Goal: Information Seeking & Learning: Learn about a topic

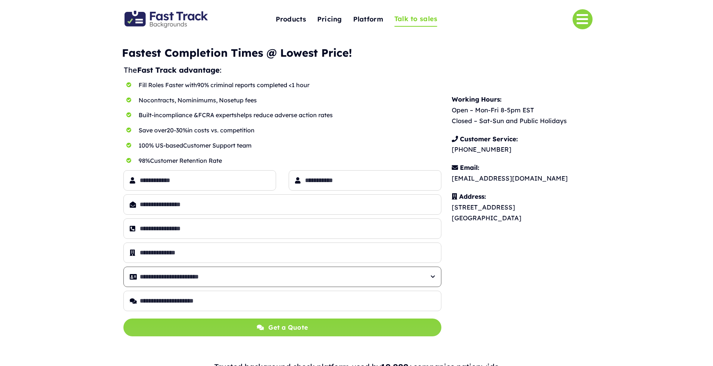
click at [350, 279] on select "**********" at bounding box center [282, 276] width 318 height 20
drag, startPoint x: 435, startPoint y: 81, endPoint x: 415, endPoint y: 75, distance: 20.7
click at [435, 82] on div "Working Hours: Open – Mon-Fri 8-5pm EST Closed – Sat-Sun and Public Holidays Cu…" at bounding box center [528, 158] width 204 height 189
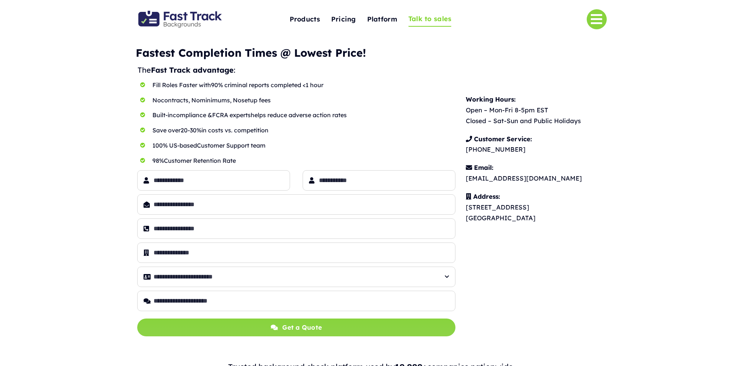
click at [178, 22] on img "Fast Track Backgrounds Logo" at bounding box center [179, 19] width 83 height 17
click at [181, 20] on img "Fast Track Backgrounds Logo" at bounding box center [179, 19] width 83 height 17
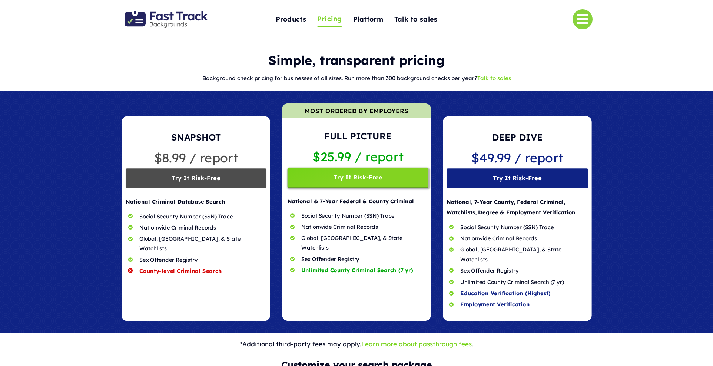
scroll to position [1, 0]
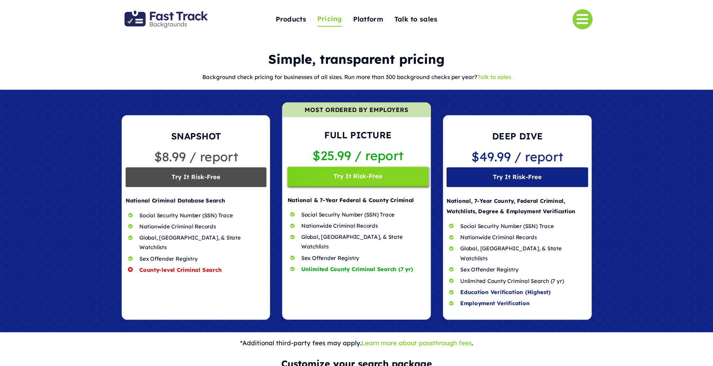
click at [487, 79] on link "Talk to sales" at bounding box center [494, 76] width 34 height 7
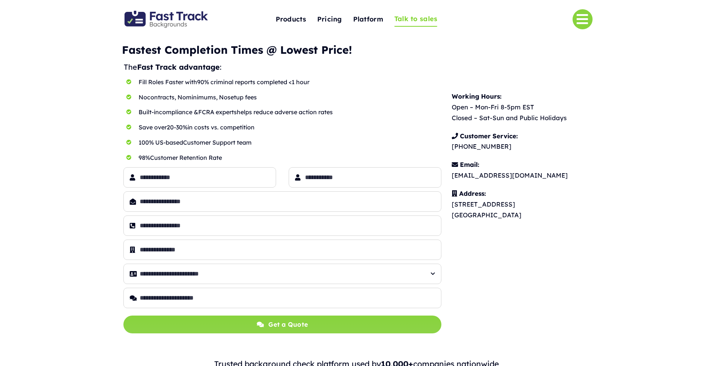
click at [233, 123] on p "Save over 20-30% in costs vs. competition" at bounding box center [290, 127] width 303 height 11
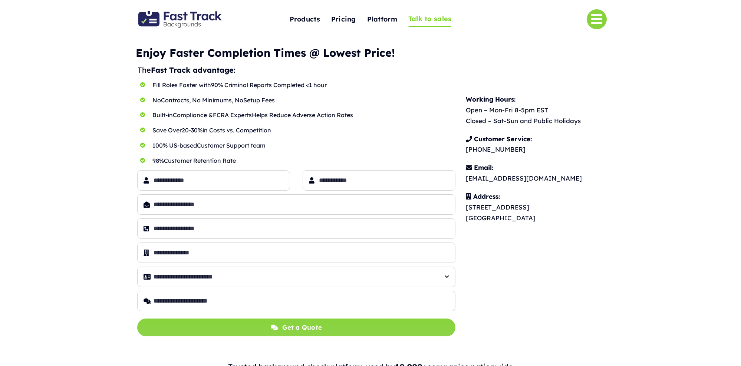
click at [686, 103] on div "**********" at bounding box center [370, 190] width 741 height 295
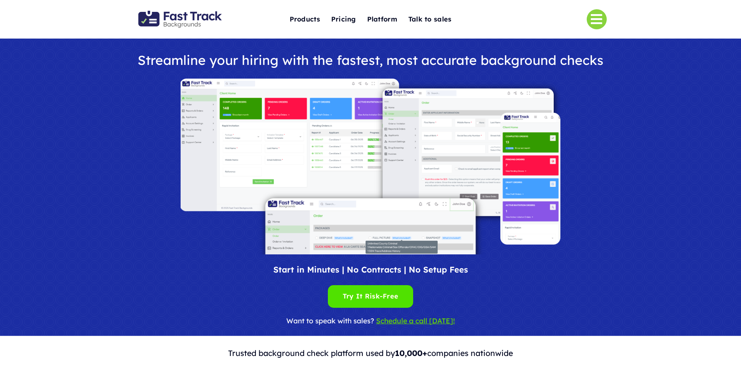
drag, startPoint x: 511, startPoint y: 13, endPoint x: 425, endPoint y: 33, distance: 88.7
click at [510, 13] on div at bounding box center [547, 19] width 118 height 25
click at [385, 23] on span "Platform" at bounding box center [382, 18] width 30 height 11
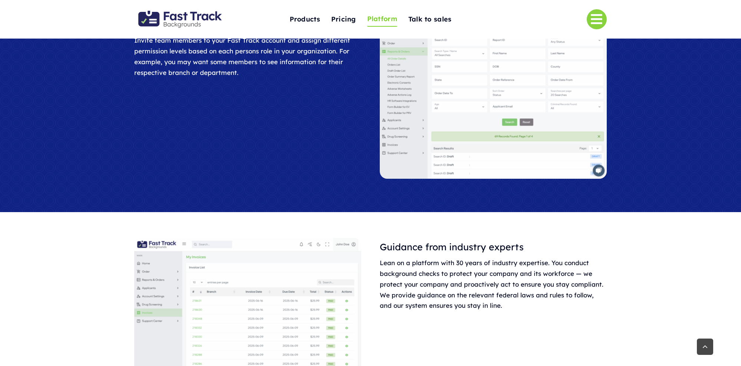
scroll to position [527, 0]
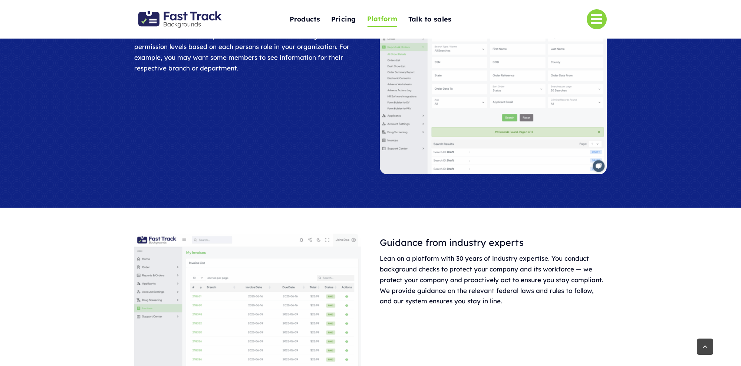
click at [414, 145] on img at bounding box center [493, 89] width 226 height 169
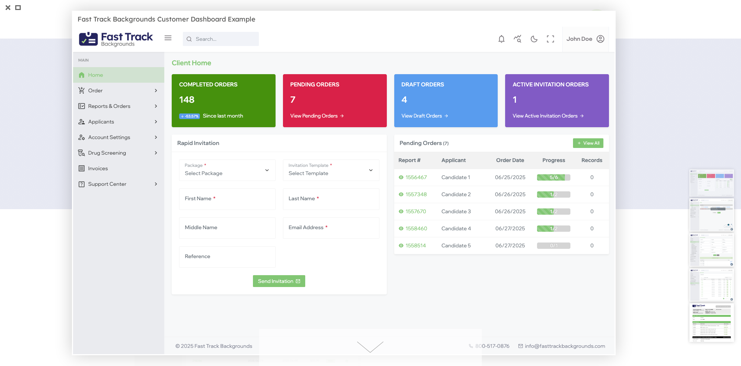
click at [683, 120] on div at bounding box center [370, 183] width 741 height 366
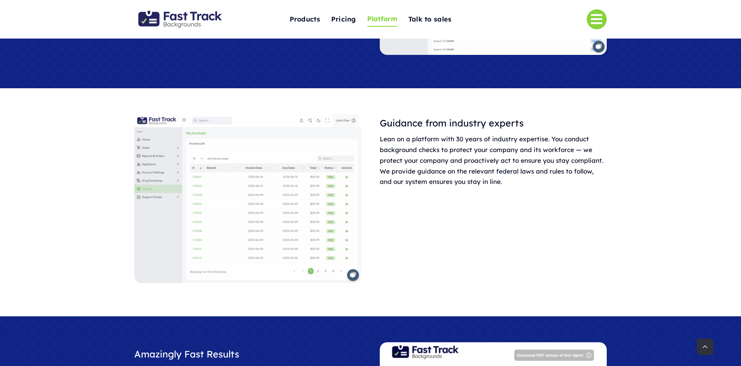
scroll to position [707, 0]
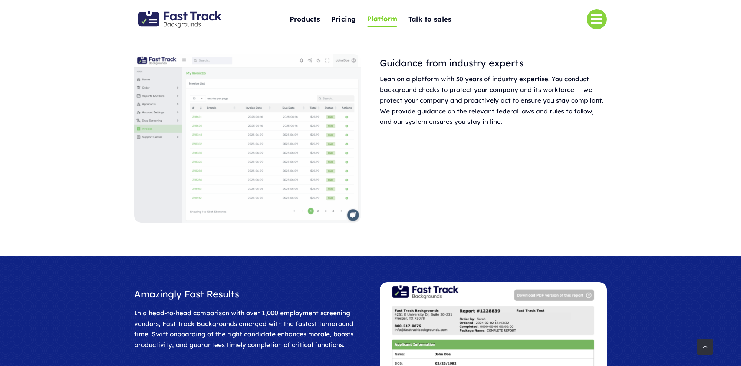
click at [404, 162] on div "Guidance from industry experts Lean on a platform with 30 years of industry exp…" at bounding box center [370, 142] width 491 height 176
click at [108, 139] on div "Guidance from industry experts Lean on a platform with 30 years of industry exp…" at bounding box center [370, 142] width 741 height 228
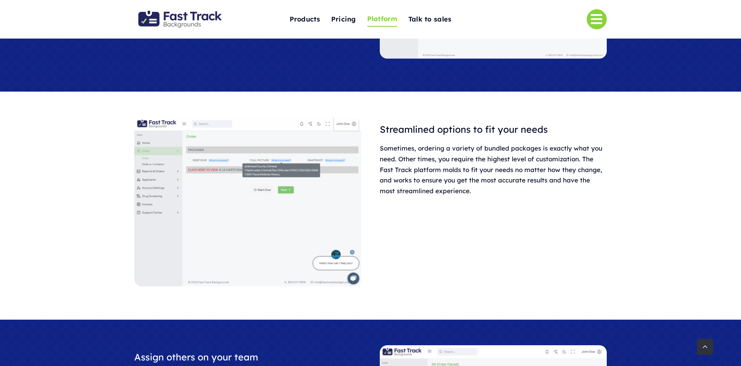
scroll to position [196, 0]
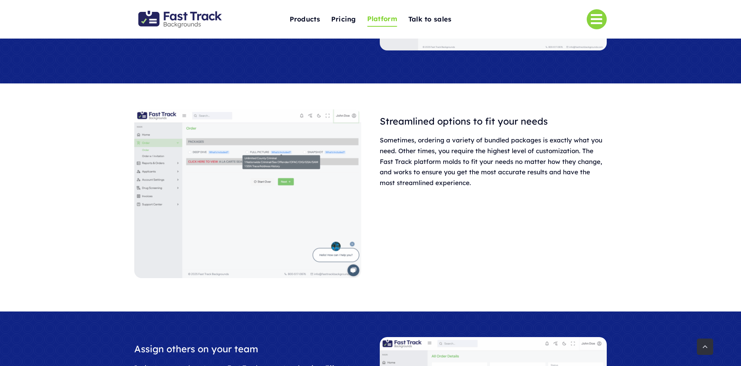
click at [372, 224] on div "Streamlined options to fit your needs Sometimes, ordering a variety of bundled …" at bounding box center [370, 197] width 491 height 176
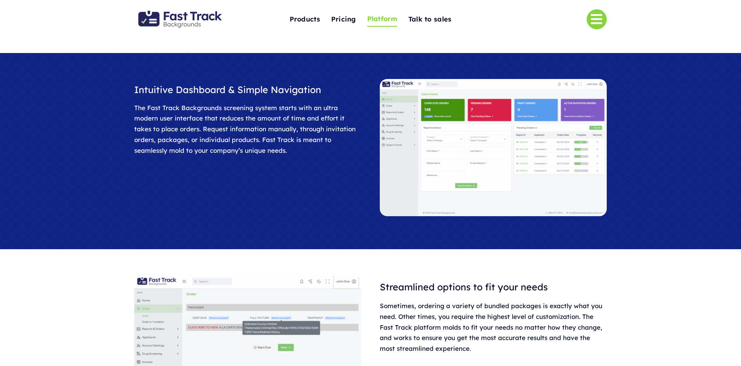
scroll to position [0, 0]
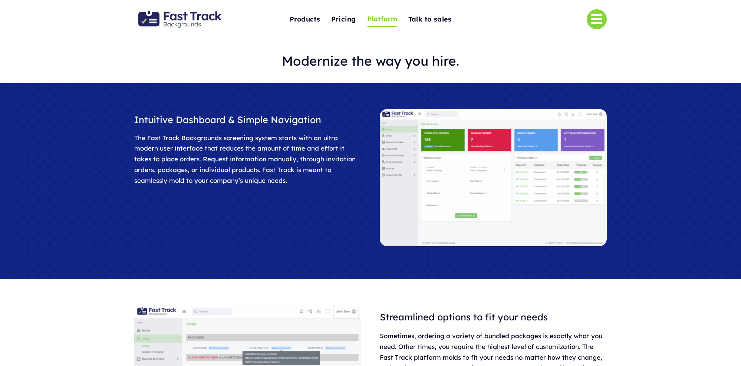
click at [166, 10] on div "Toggle Navigation Products Criminal Background Checks Motor Vehicle Record Chec…" at bounding box center [371, 19] width 472 height 39
click at [181, 17] on img "Fast Track Backgrounds Logo" at bounding box center [179, 19] width 83 height 17
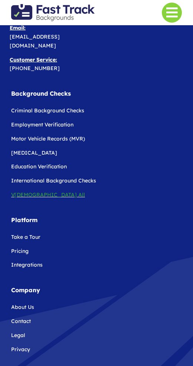
scroll to position [2581, 0]
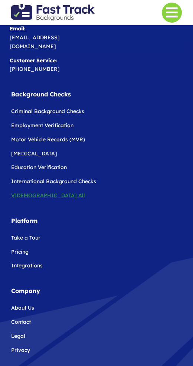
click at [22, 192] on span "[DEMOGRAPHIC_DATA] All" at bounding box center [49, 195] width 70 height 7
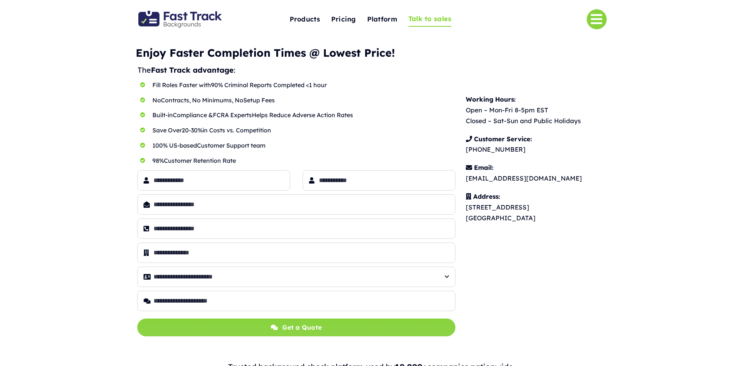
click at [676, 111] on div "**********" at bounding box center [370, 190] width 741 height 295
